Goal: Transaction & Acquisition: Purchase product/service

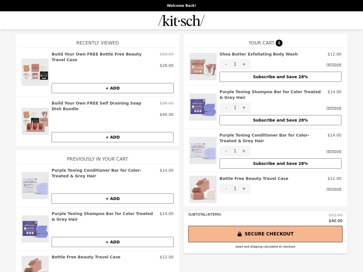
click at [201, 67] on img at bounding box center [202, 66] width 27 height 31
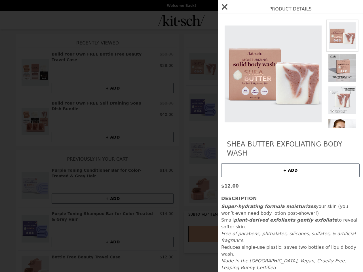
click at [278, 54] on div "Product Details [PERSON_NAME] Butter Exfoliating Body Wash + ADD $12.00 Descrip…" at bounding box center [181, 136] width 363 height 272
click at [224, 64] on img at bounding box center [273, 74] width 104 height 109
click at [242, 64] on div "Product Details [PERSON_NAME] Butter Exfoliating Body Wash + ADD $12.00 Descrip…" at bounding box center [181, 136] width 363 height 272
click at [333, 64] on button "remove" at bounding box center [333, 64] width 15 height 10
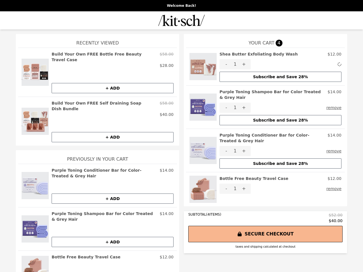
click at [278, 77] on button "Subscribe and Save 28%" at bounding box center [280, 77] width 122 height 10
click at [201, 104] on img at bounding box center [202, 107] width 27 height 36
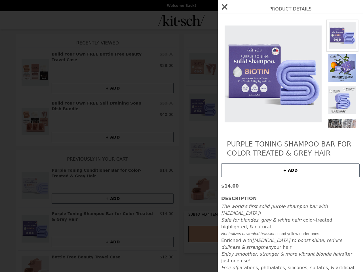
click at [278, 92] on div "Product Details Purple Toning Shampoo Bar for Color Treated & Grey Hair + ADD $…" at bounding box center [181, 136] width 363 height 272
click at [224, 102] on img at bounding box center [273, 74] width 104 height 109
click at [242, 102] on div "Product Details Purple Toning Shampoo Bar for Color Treated & Grey Hair + ADD $…" at bounding box center [181, 136] width 363 height 272
